Goal: Navigation & Orientation: Find specific page/section

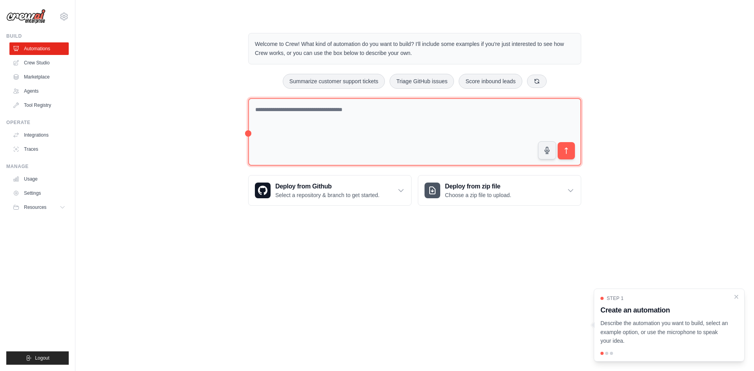
click at [291, 159] on textarea at bounding box center [414, 132] width 333 height 68
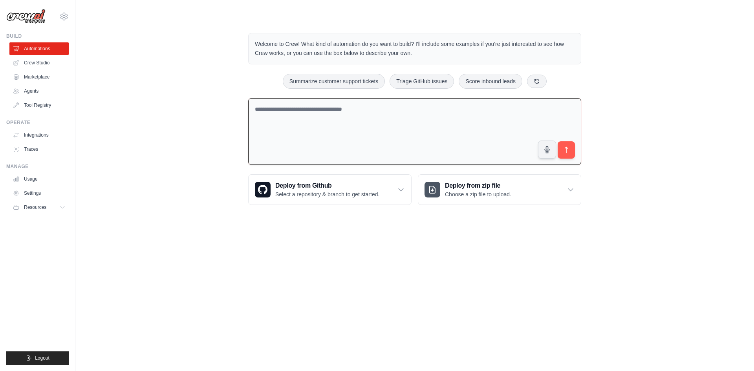
click at [217, 154] on div "Welcome to Crew! What kind of automation do you want to build? I'll include som…" at bounding box center [415, 118] width 654 height 197
click at [42, 68] on link "Crew Studio" at bounding box center [39, 63] width 59 height 13
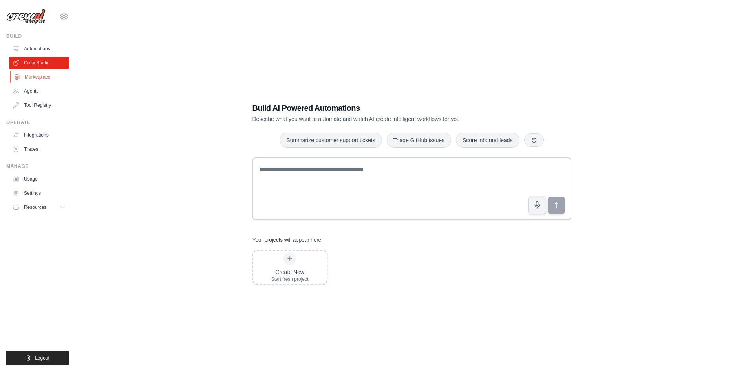
click at [37, 80] on link "Marketplace" at bounding box center [39, 77] width 59 height 13
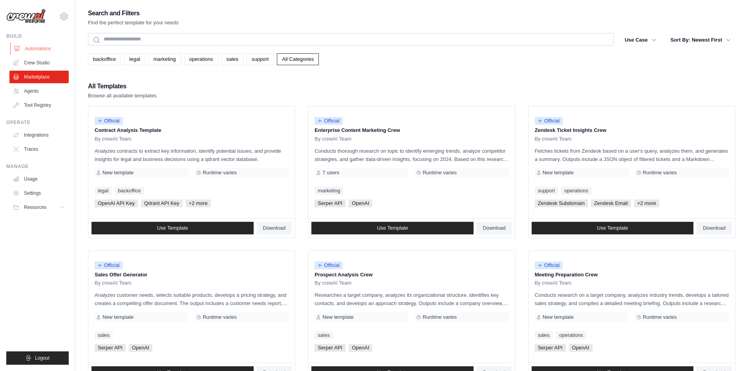
click at [24, 48] on link "Automations" at bounding box center [39, 48] width 59 height 13
